Goal: Find specific page/section

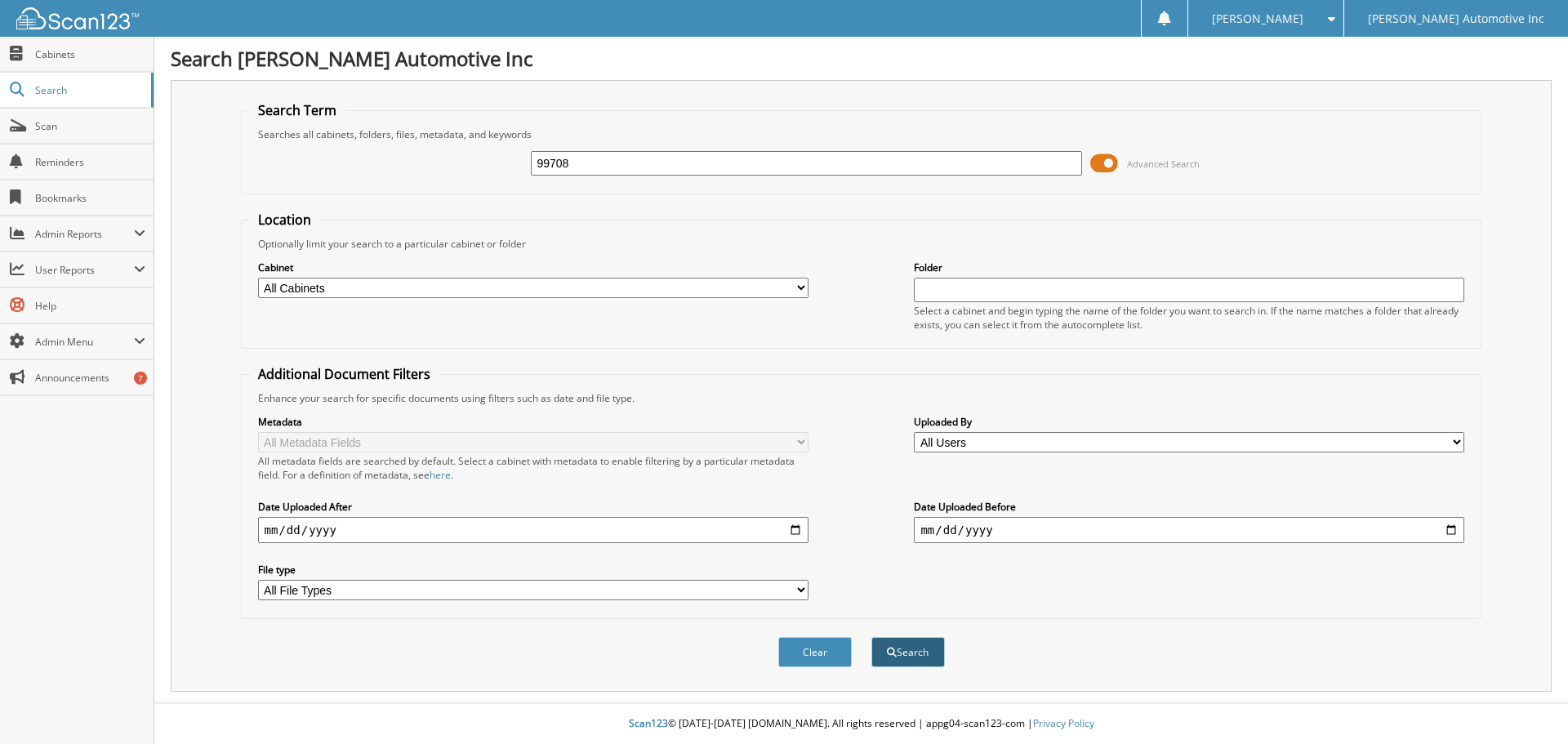
type input "99708"
click at [918, 649] on button "Search" at bounding box center [908, 652] width 74 height 30
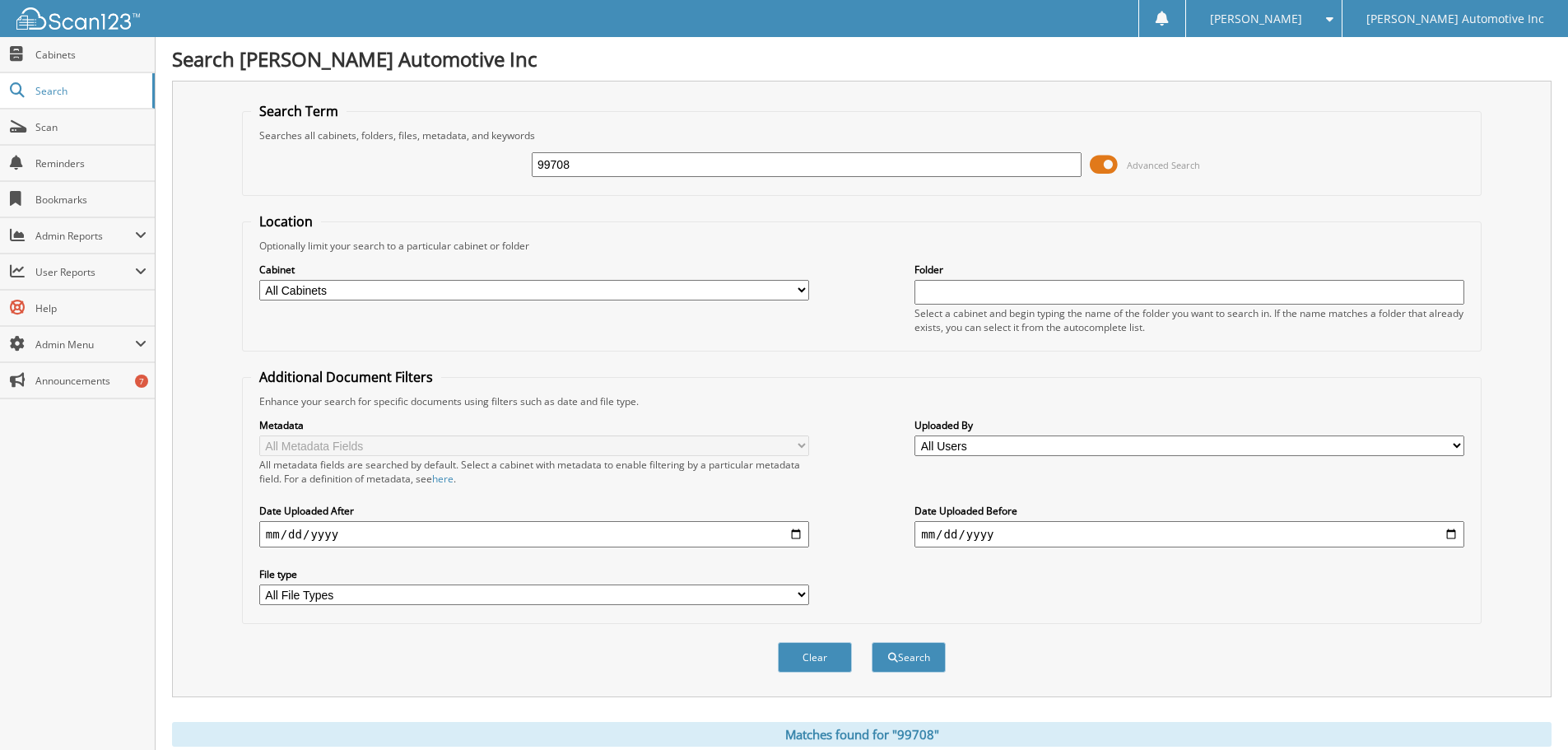
click at [796, 288] on select "All Cabinets ACCOUNTS PAYABLE AUDIT FILES CAR DEALS HR PARTS RENTAL AGREEMENTS" at bounding box center [534, 290] width 550 height 21
select select "19376"
click at [260, 280] on select "All Cabinets ACCOUNTS PAYABLE AUDIT FILES CAR DEALS HR PARTS RENTAL AGREEMENTS" at bounding box center [534, 290] width 550 height 21
click at [909, 659] on button "Search" at bounding box center [908, 657] width 74 height 31
click at [57, 56] on span "Cabinets" at bounding box center [91, 54] width 111 height 14
